Goal: Complete application form

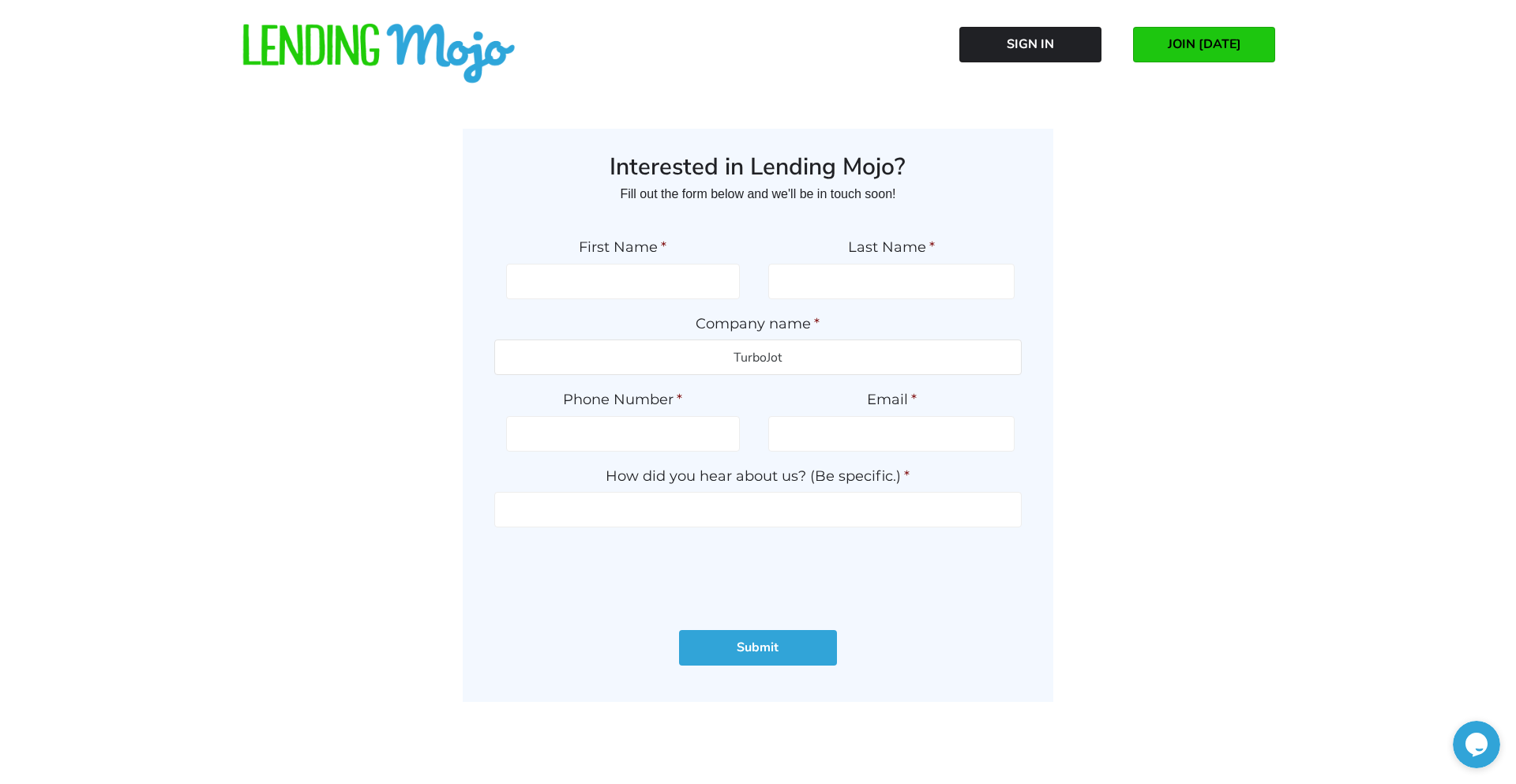
type input "TurboJot"
type input "[PHONE_NUMBER]"
type input "[PERSON_NAME][EMAIL_ADDRESS][DOMAIN_NAME]"
type input "Inquiry"
type input "[PERSON_NAME]"
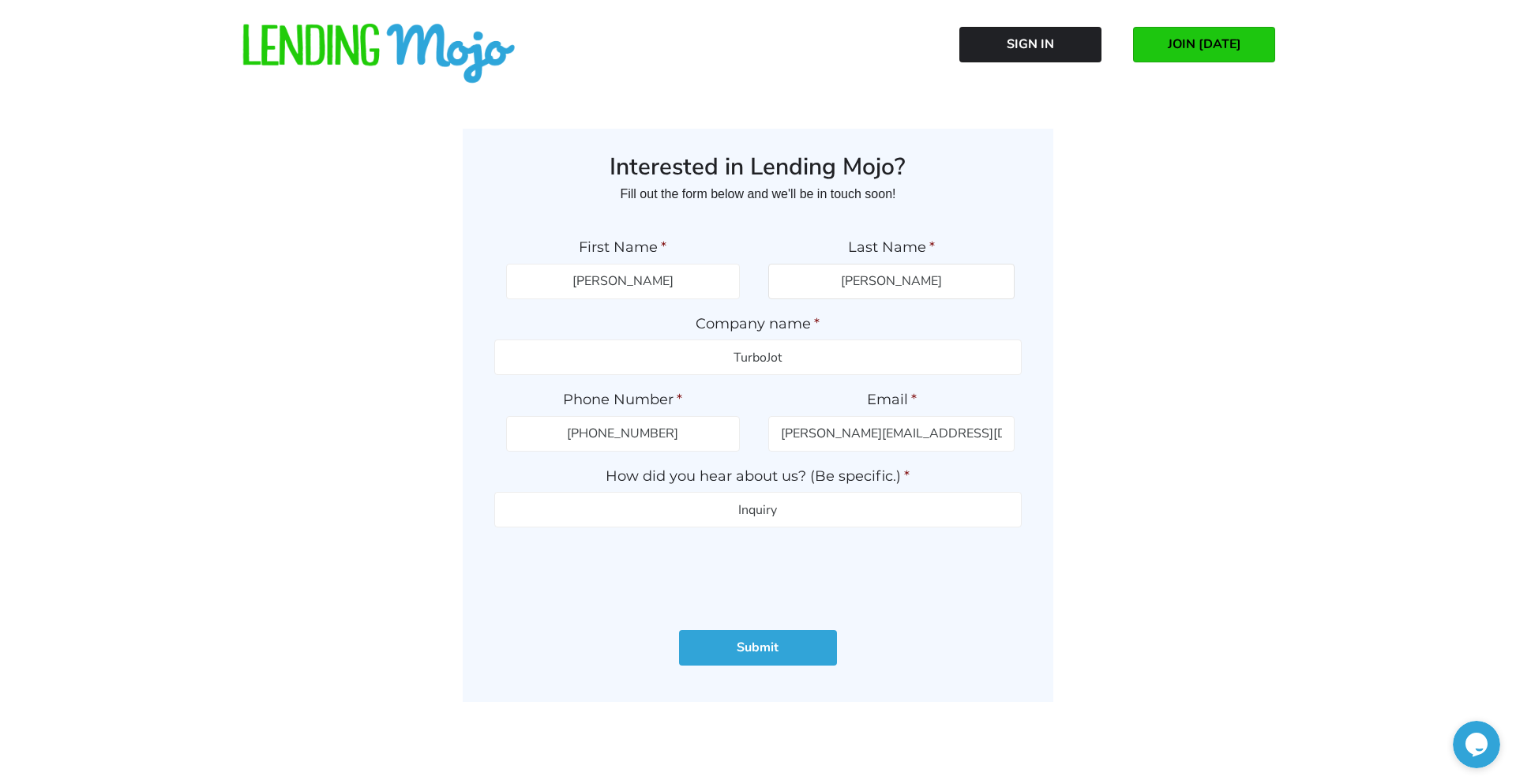
type input "[PERSON_NAME]"
click at [679, 665] on input "Submit" at bounding box center [758, 648] width 158 height 36
